Goal: Information Seeking & Learning: Compare options

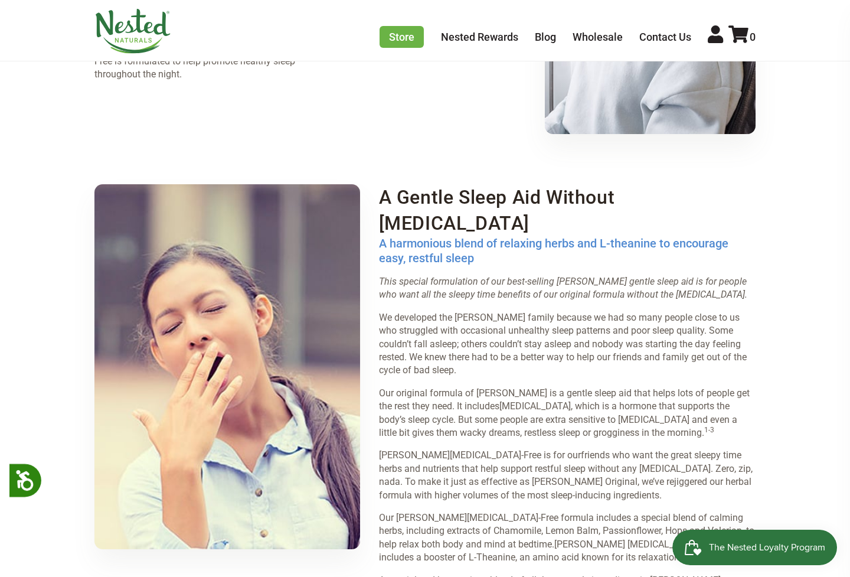
scroll to position [1730, 0]
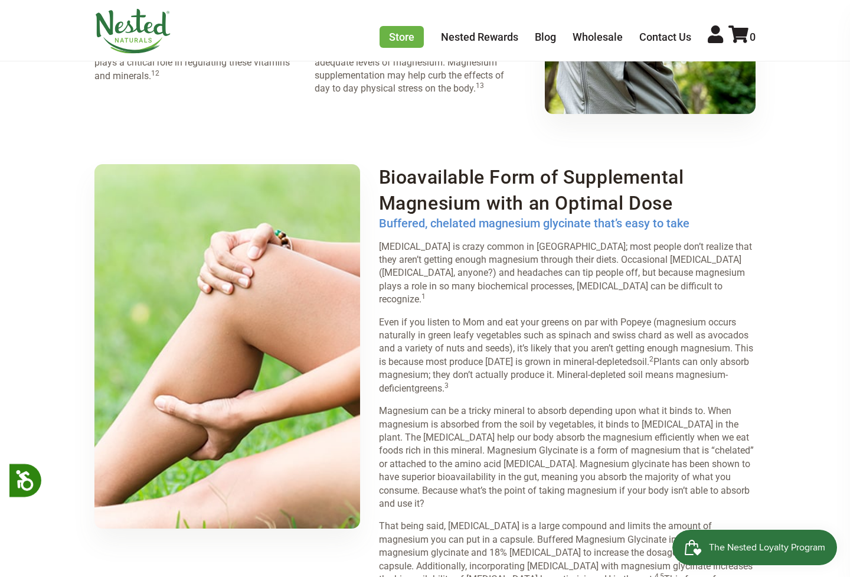
scroll to position [1730, 0]
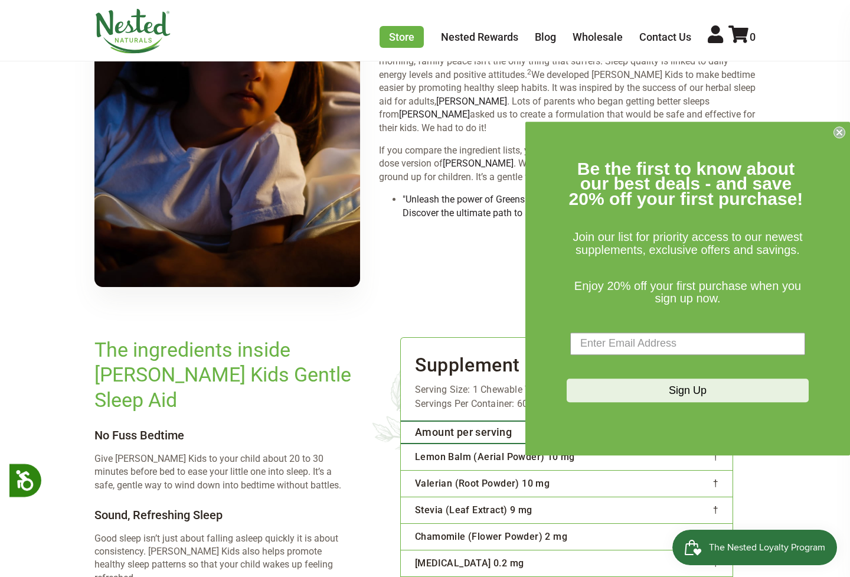
scroll to position [1730, 0]
